Goal: Task Accomplishment & Management: Manage account settings

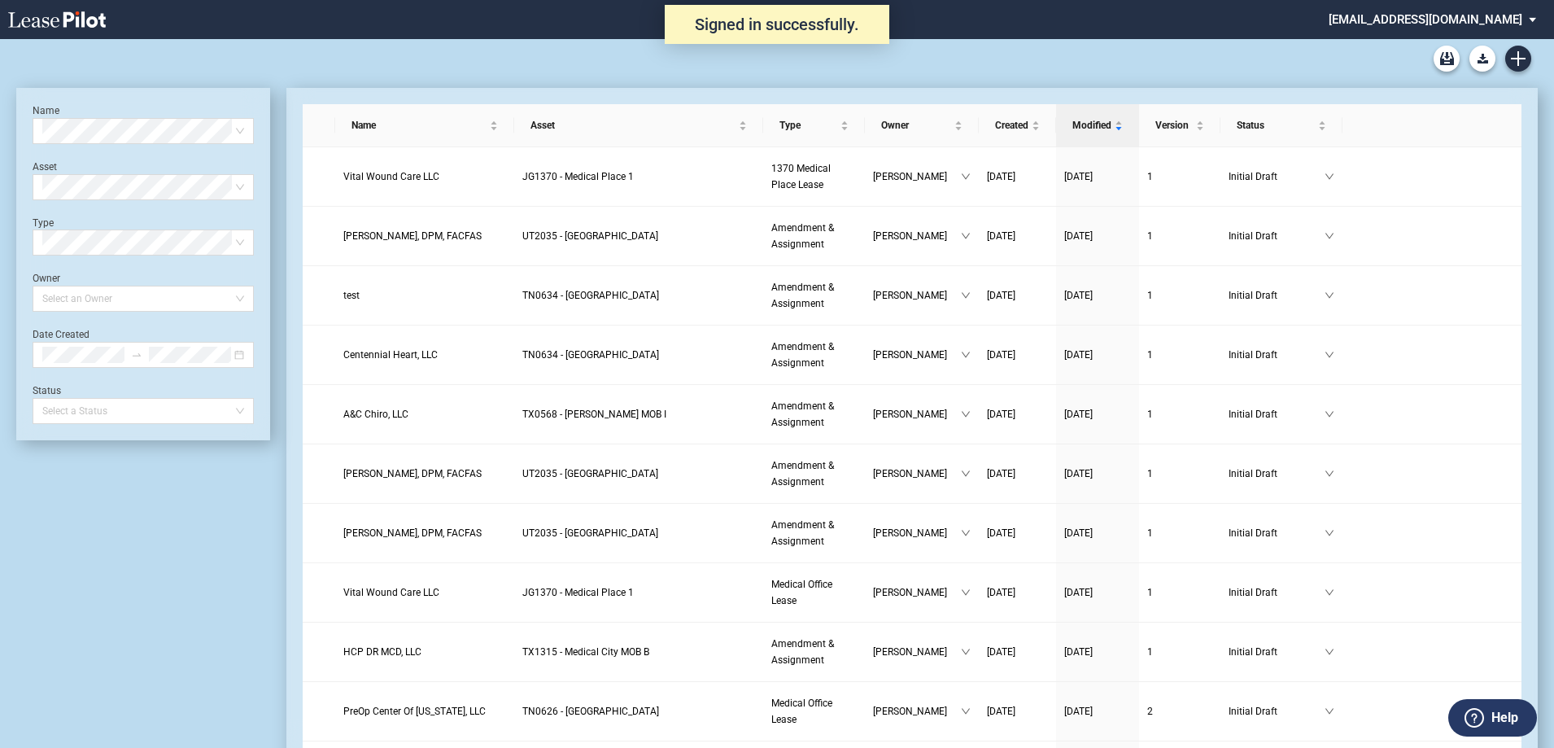
click at [1462, 12] on md-select "srichard@healthpeak.com Change Password 2-Factor Authentication Form Management…" at bounding box center [1438, 18] width 223 height 37
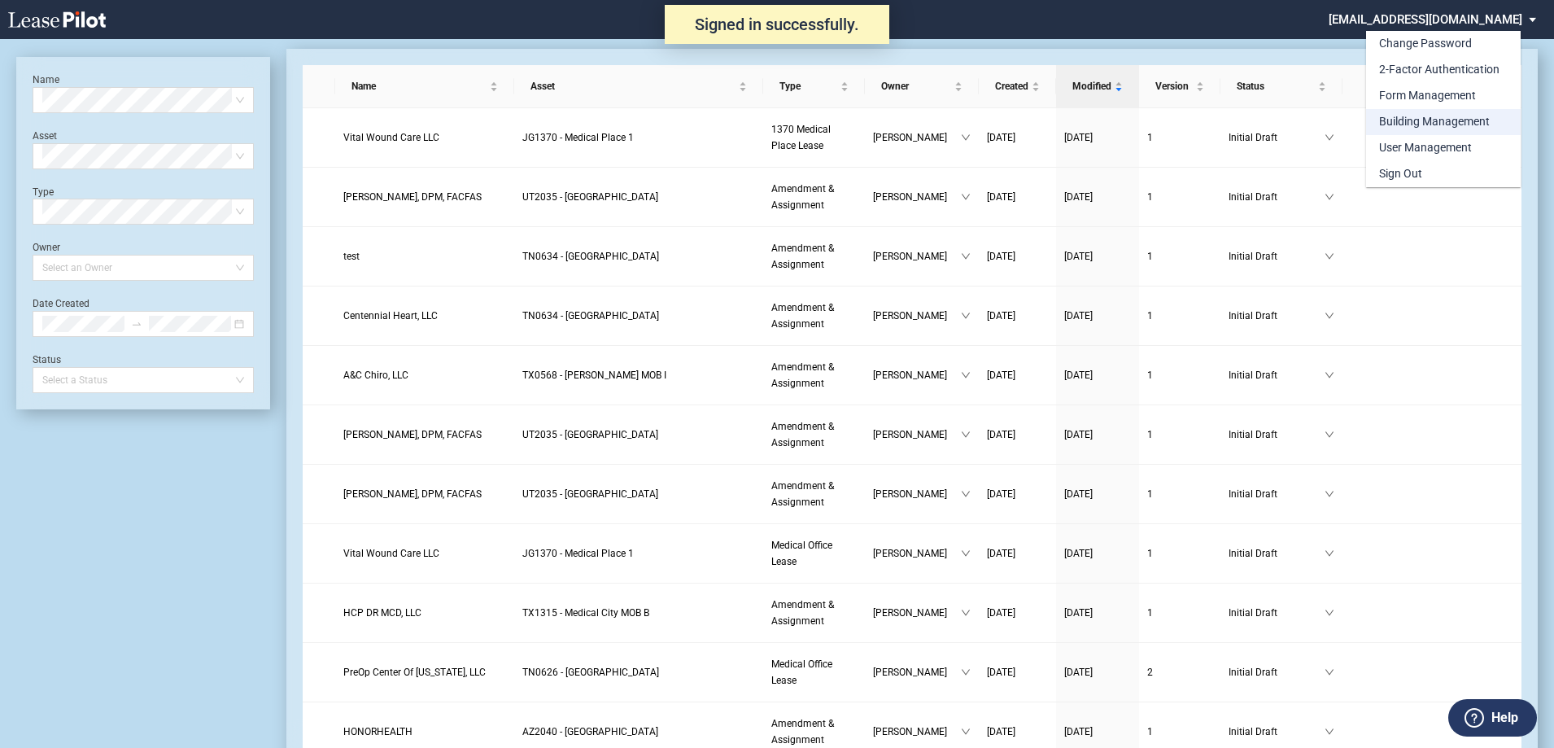
click at [1440, 133] on md-option "Building Management" at bounding box center [1443, 122] width 155 height 26
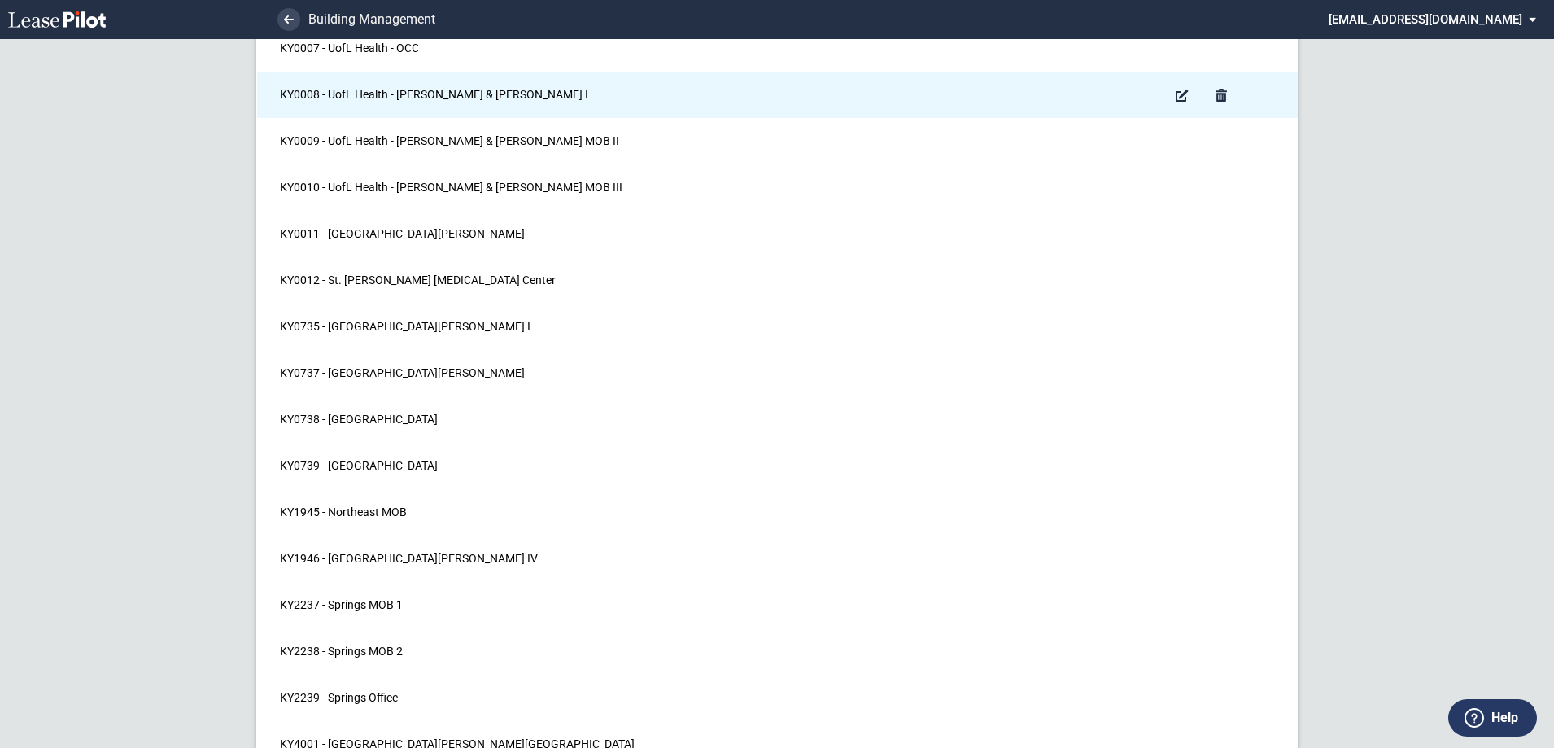
scroll to position [16195, 0]
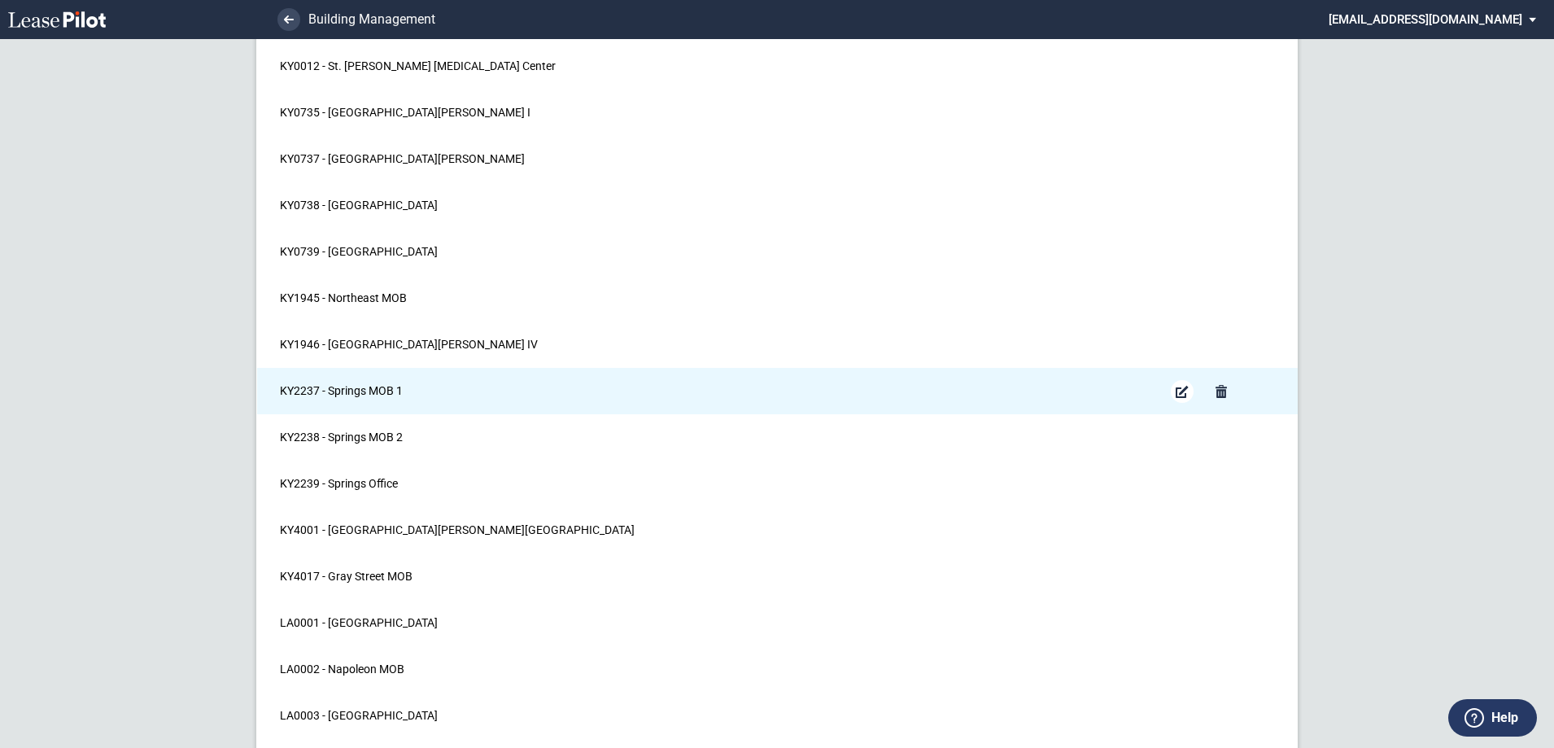
click at [1183, 391] on md-icon "Edit Building" at bounding box center [1183, 392] width 20 height 20
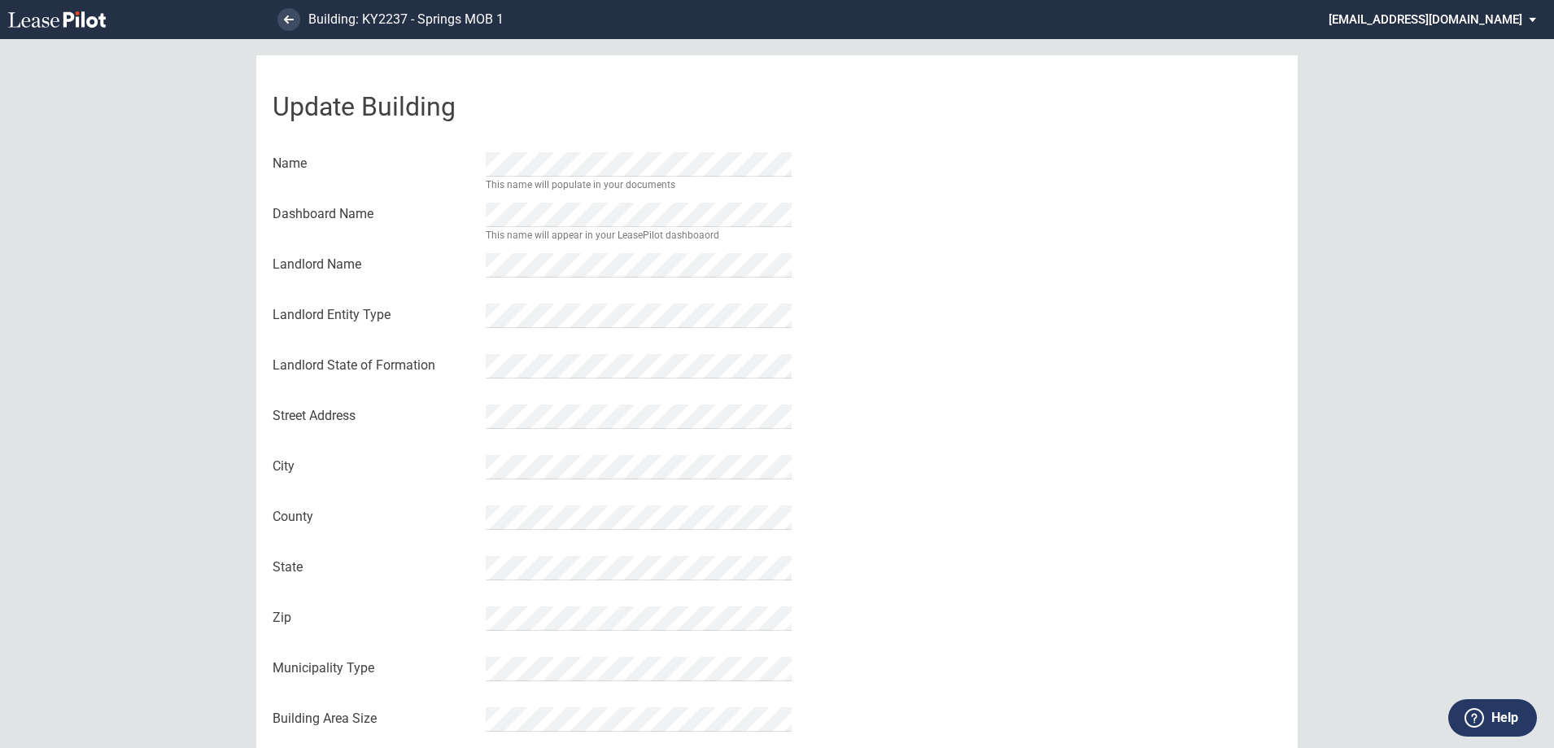
scroll to position [156, 0]
